Goal: Find contact information: Find contact information

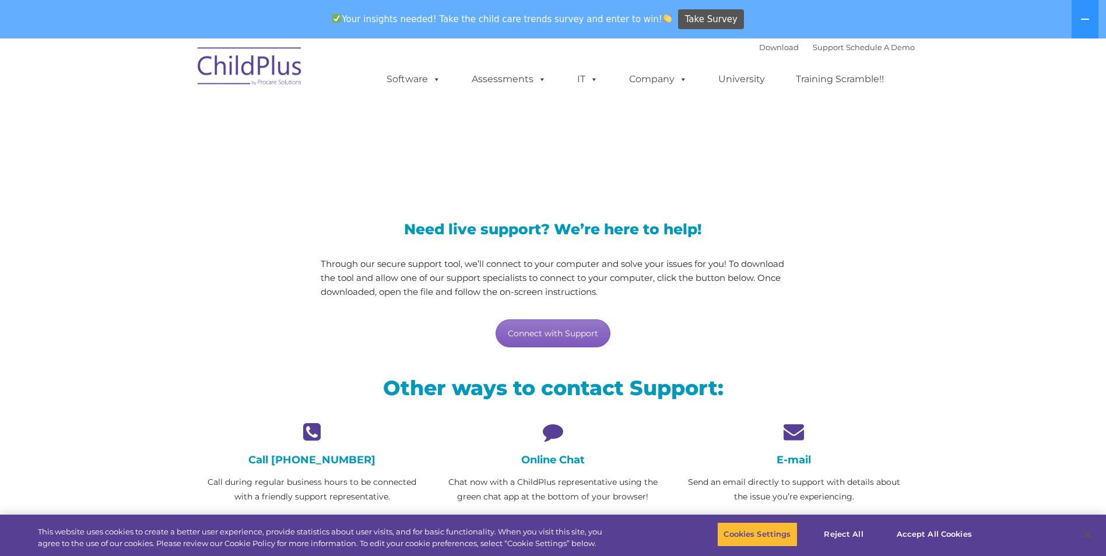
click at [577, 331] on link "Connect with Support" at bounding box center [553, 334] width 115 height 28
click at [578, 465] on h4 "Online Chat" at bounding box center [552, 460] width 223 height 13
click at [555, 440] on icon at bounding box center [552, 432] width 223 height 20
click at [551, 426] on icon at bounding box center [552, 432] width 223 height 20
click at [541, 460] on h4 "Online Chat" at bounding box center [552, 460] width 223 height 13
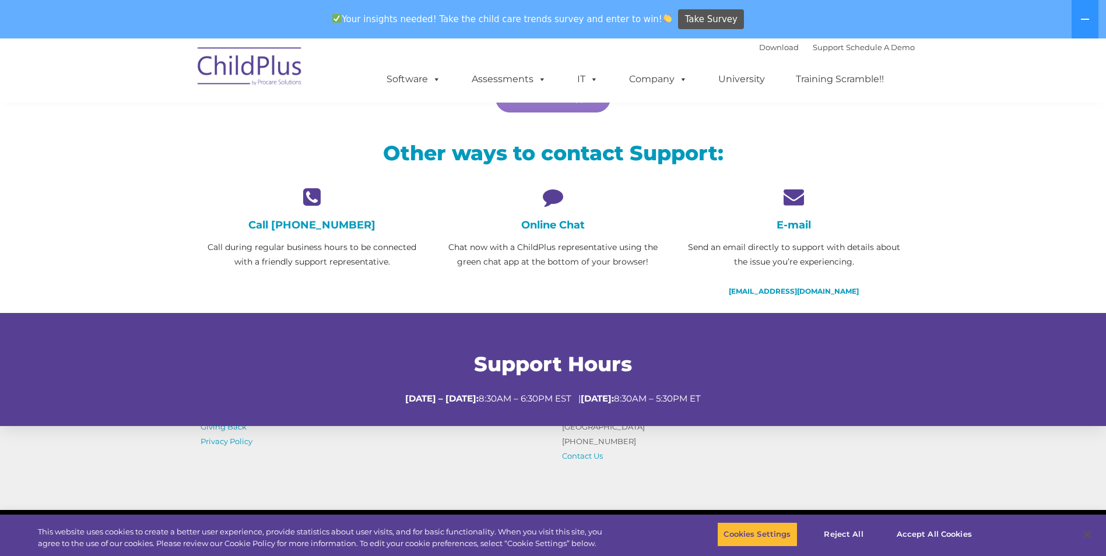
scroll to position [236, 0]
click at [564, 229] on h4 "Online Chat" at bounding box center [552, 224] width 223 height 13
click at [548, 241] on p "Chat now with a ChildPlus representative using the green chat app at the bottom…" at bounding box center [552, 254] width 223 height 29
click at [555, 198] on icon at bounding box center [552, 196] width 223 height 20
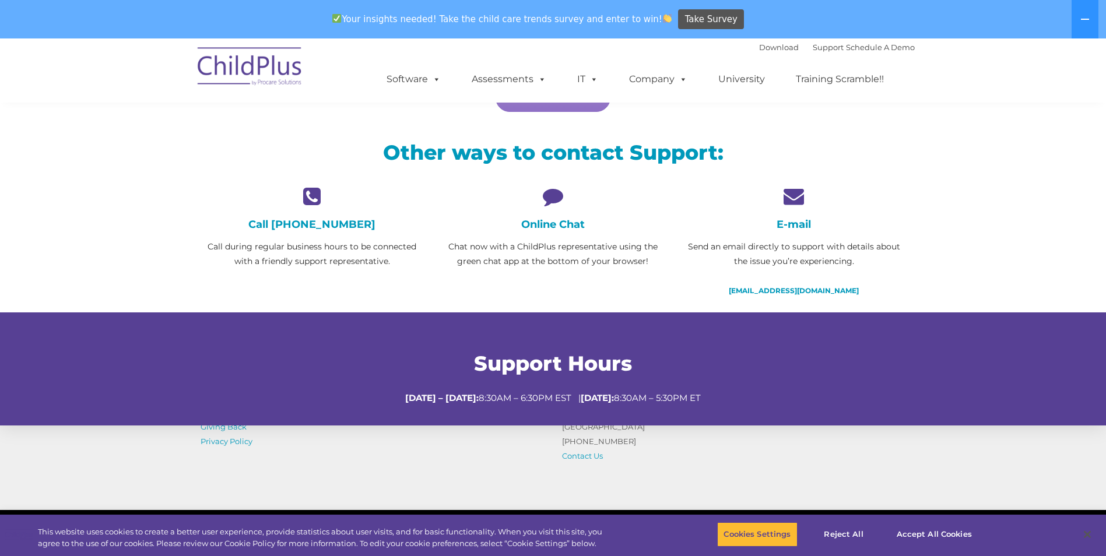
click at [573, 253] on p "Chat now with a ChildPlus representative using the green chat app at the bottom…" at bounding box center [552, 254] width 223 height 29
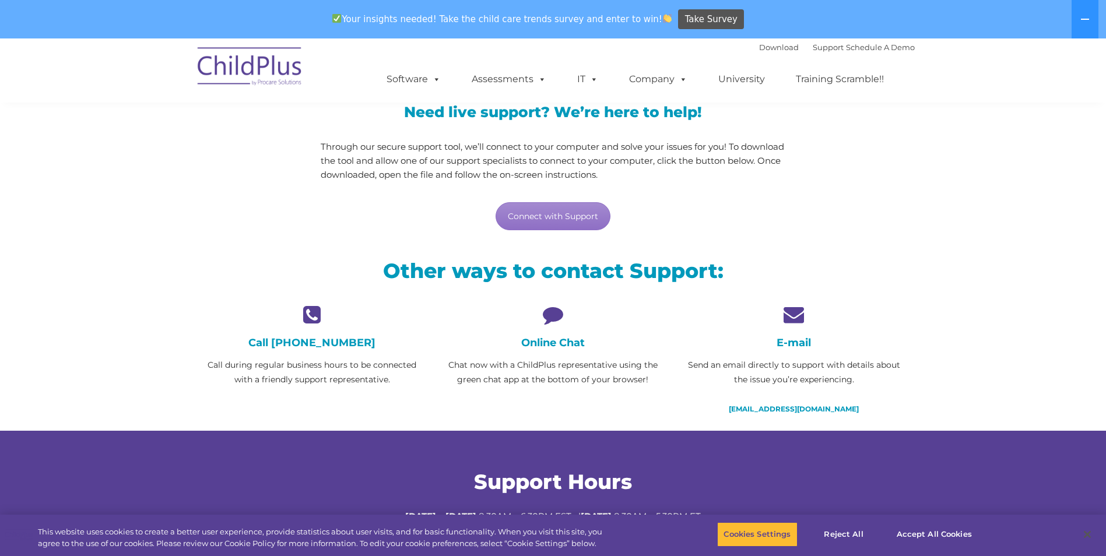
scroll to position [118, 0]
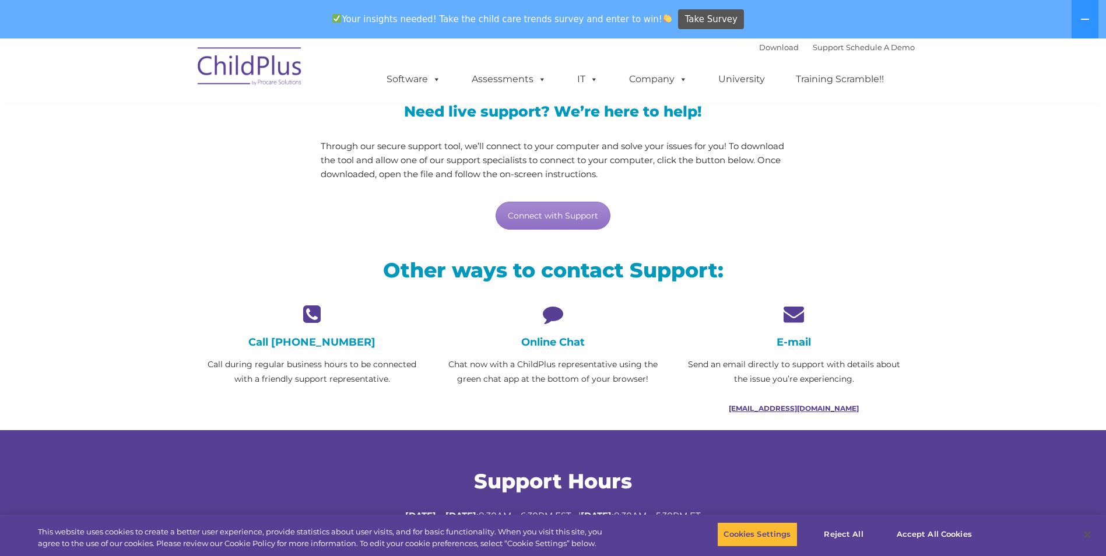
click at [800, 405] on link "[EMAIL_ADDRESS][DOMAIN_NAME]" at bounding box center [794, 408] width 130 height 9
click at [808, 404] on link "[EMAIL_ADDRESS][DOMAIN_NAME]" at bounding box center [794, 408] width 130 height 9
click at [800, 344] on h4 "E-mail" at bounding box center [793, 342] width 223 height 13
click at [790, 408] on link "[EMAIL_ADDRESS][DOMAIN_NAME]" at bounding box center [794, 408] width 130 height 9
click at [800, 408] on link "[EMAIL_ADDRESS][DOMAIN_NAME]" at bounding box center [794, 408] width 130 height 9
